Goal: Find specific page/section: Find specific page/section

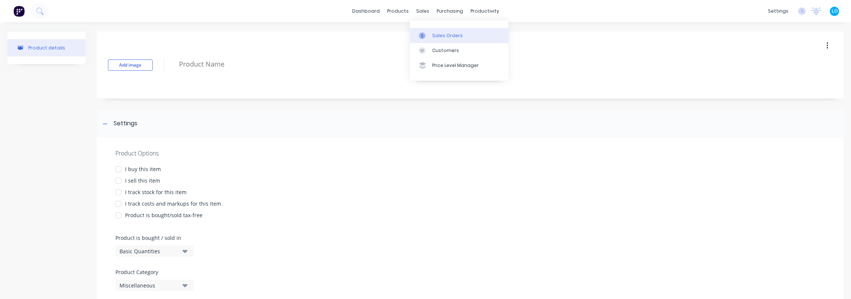
click at [432, 32] on div "Sales Orders" at bounding box center [447, 35] width 31 height 7
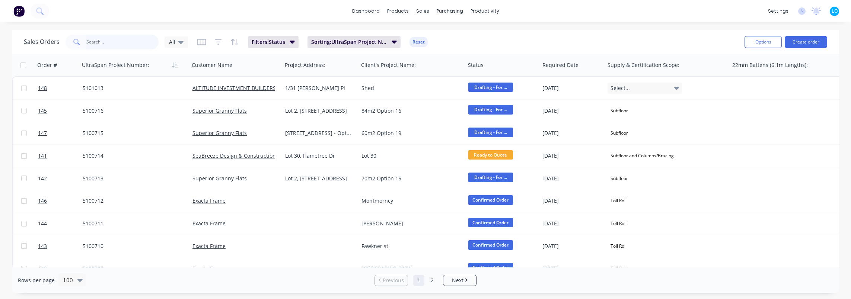
click at [140, 39] on input "text" at bounding box center [122, 42] width 73 height 15
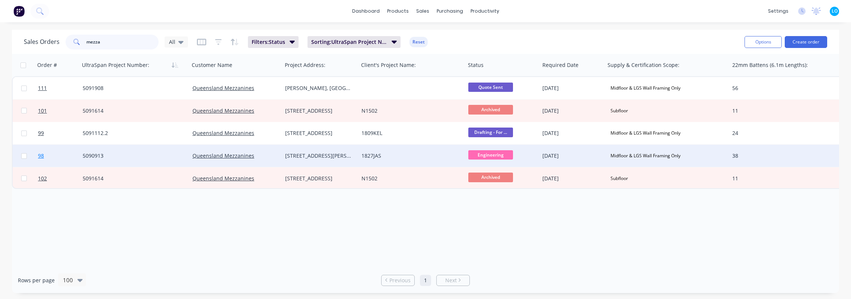
type input "mezza"
click at [41, 159] on span "98" at bounding box center [41, 155] width 6 height 7
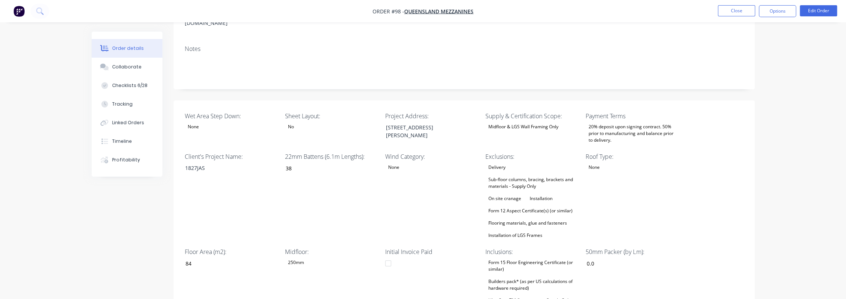
scroll to position [149, 0]
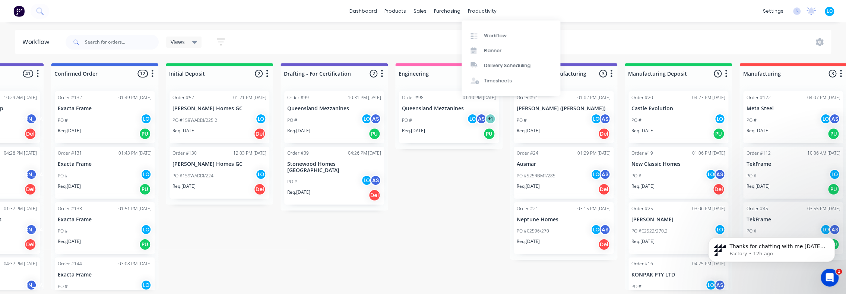
scroll to position [1, 0]
